Goal: Navigation & Orientation: Locate item on page

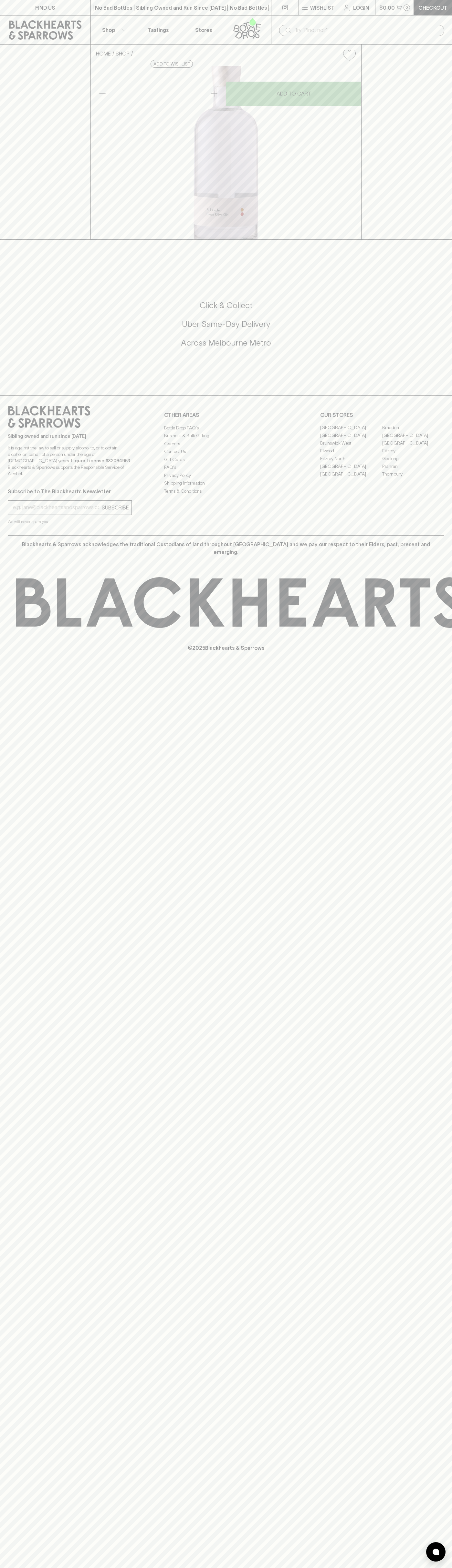
click at [428, 1539] on div "FIND US | No Bad Bottles | Sibling Owned and Run Since 2006 | No Bad Bottles | …" at bounding box center [226, 784] width 452 height 1568
click at [348, 1567] on html "FIND US | No Bad Bottles | Sibling Owned and Run Since 2006 | No Bad Bottles | …" at bounding box center [226, 784] width 452 height 1568
click at [16, 965] on div "FIND US | No Bad Bottles | Sibling Owned and Run Since 2006 | No Bad Bottles | …" at bounding box center [226, 784] width 452 height 1568
